Goal: Book appointment/travel/reservation

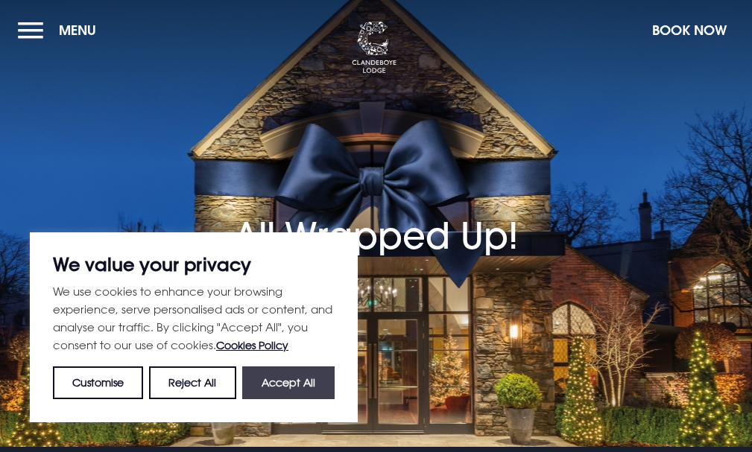
click at [258, 382] on button "Accept All" at bounding box center [288, 382] width 92 height 33
checkbox input "true"
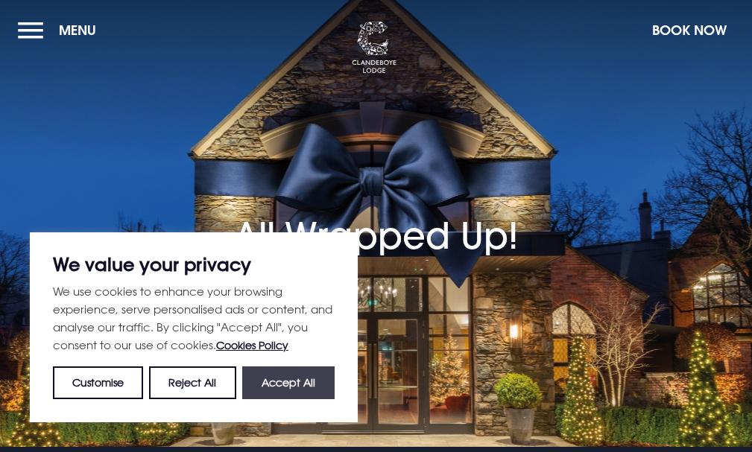
checkbox input "true"
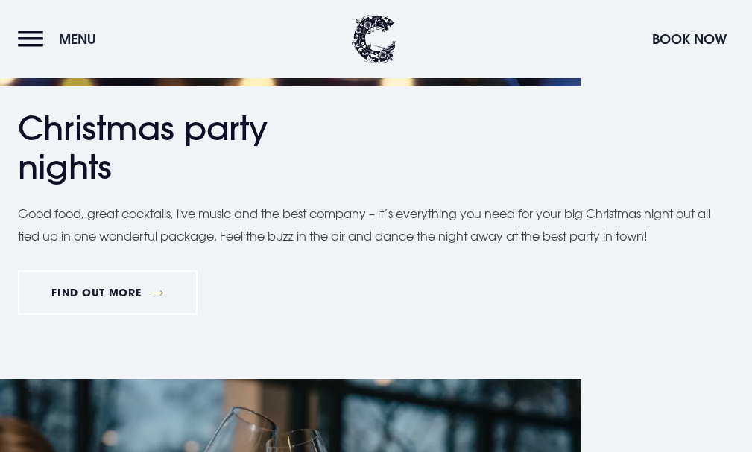
scroll to position [1117, 0]
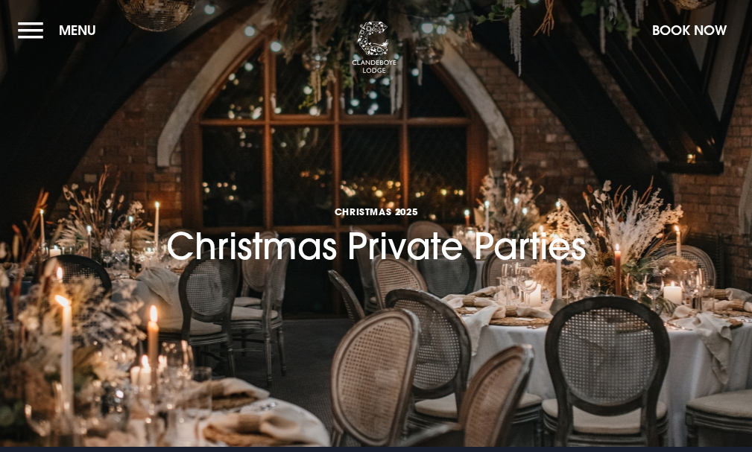
click at [67, 38] on button "Menu" at bounding box center [61, 30] width 86 height 32
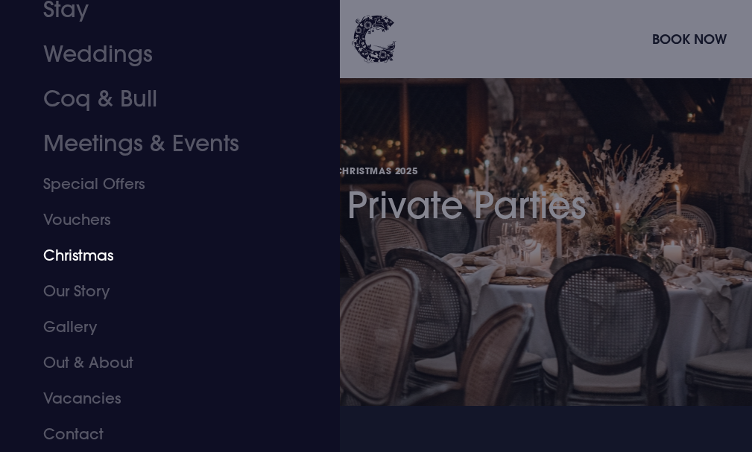
scroll to position [74, 0]
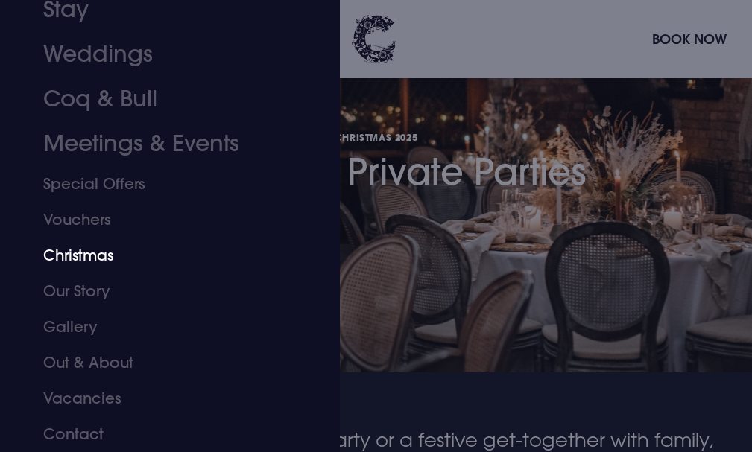
click at [101, 252] on link "Christmas" at bounding box center [160, 256] width 235 height 36
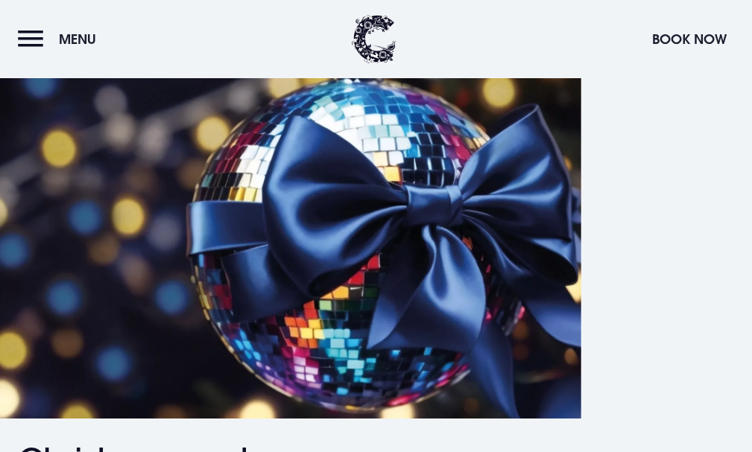
scroll to position [670, 0]
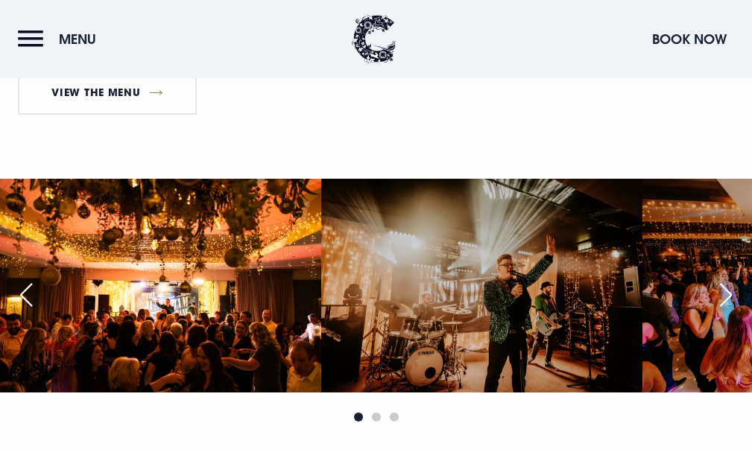
scroll to position [1341, 0]
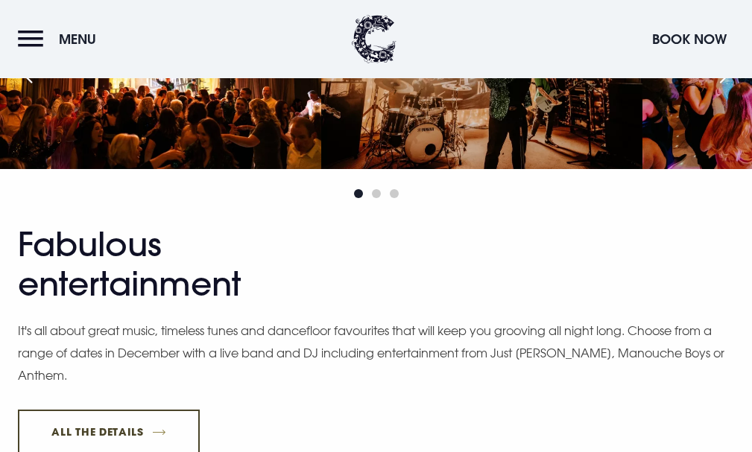
click at [200, 410] on link "All The Details" at bounding box center [109, 432] width 182 height 45
